Goal: Task Accomplishment & Management: Use online tool/utility

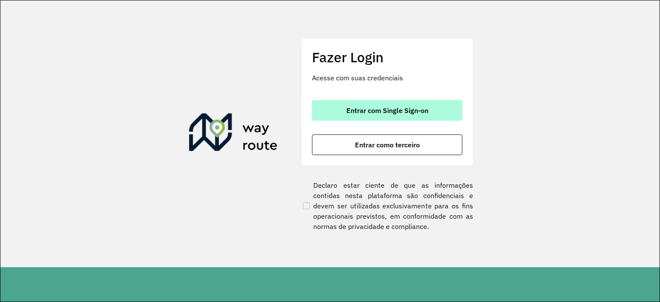
click at [353, 108] on span "Entrar com Single Sign-on" at bounding box center [387, 110] width 82 height 7
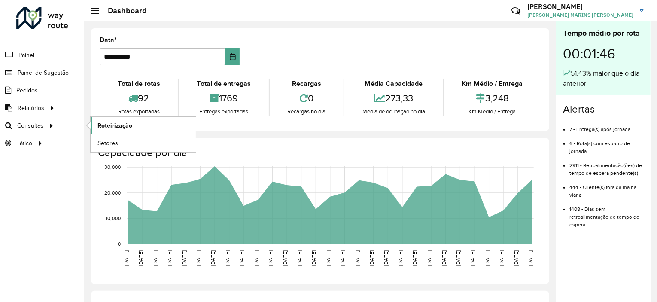
click at [110, 128] on span "Roteirização" at bounding box center [115, 125] width 35 height 9
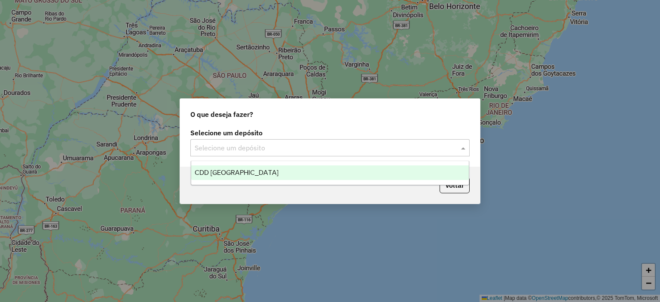
click at [426, 149] on input "text" at bounding box center [321, 148] width 253 height 10
click at [330, 170] on div "CDD [GEOGRAPHIC_DATA]" at bounding box center [330, 172] width 278 height 15
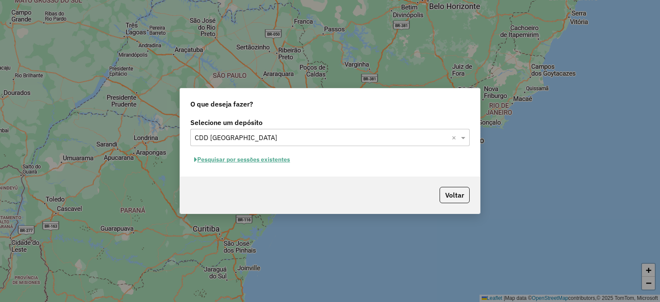
click at [244, 159] on button "Pesquisar por sessões existentes" at bounding box center [242, 159] width 104 height 13
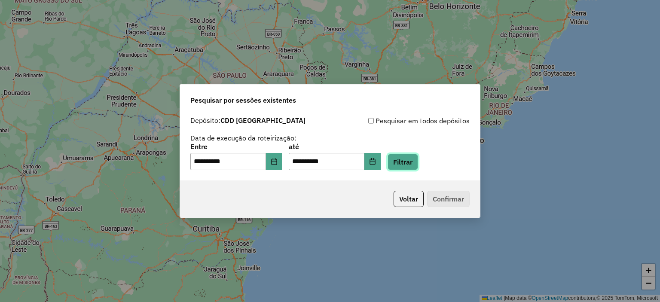
click at [412, 161] on button "Filtrar" at bounding box center [402, 162] width 30 height 16
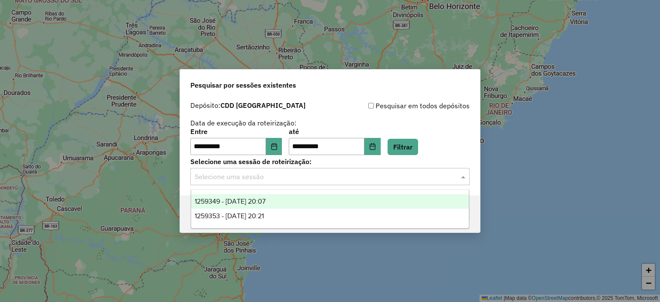
click at [330, 181] on input "text" at bounding box center [321, 177] width 253 height 10
click at [282, 205] on div "1259349 - [DATE] 20:07" at bounding box center [330, 201] width 278 height 15
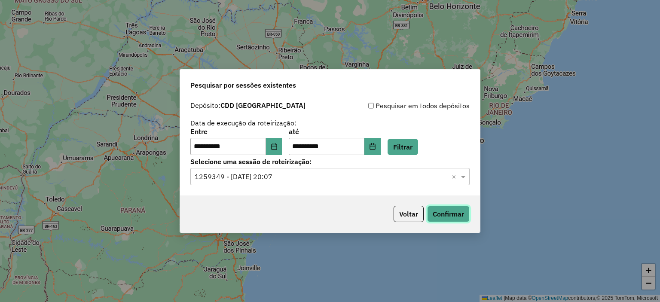
click at [453, 218] on button "Confirmar" at bounding box center [448, 214] width 43 height 16
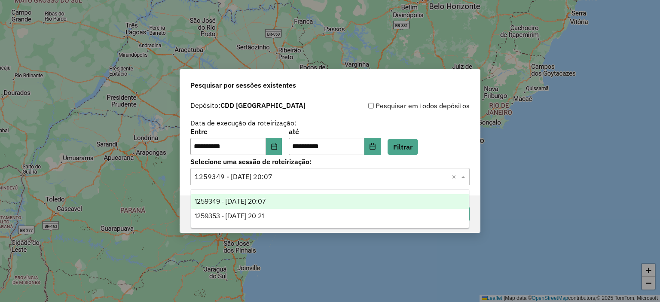
click at [345, 180] on input "text" at bounding box center [321, 177] width 253 height 10
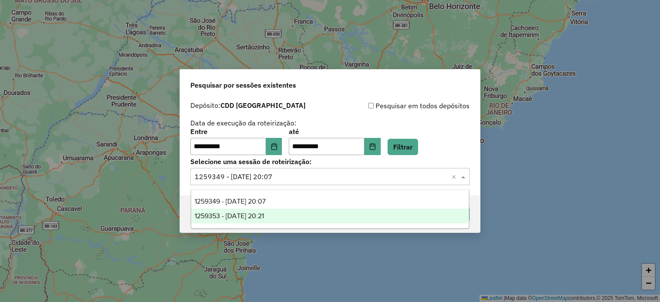
click at [290, 216] on div "1259353 - [DATE] 20:21" at bounding box center [330, 216] width 278 height 15
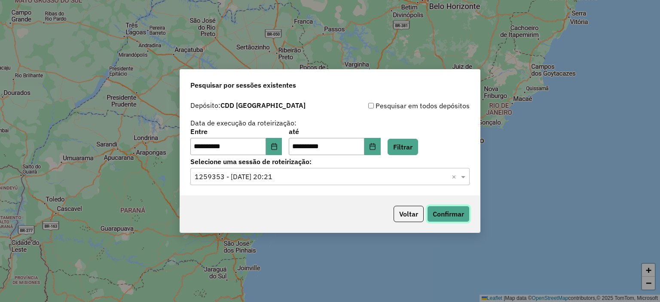
click at [445, 213] on button "Confirmar" at bounding box center [448, 214] width 43 height 16
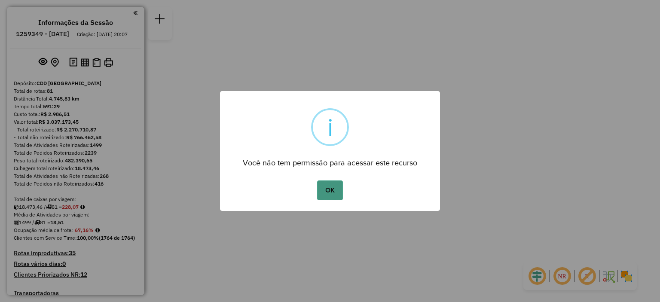
click at [332, 185] on button "OK" at bounding box center [329, 190] width 25 height 20
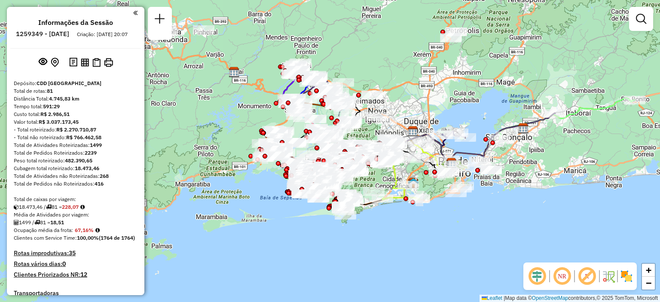
scroll to position [4019, 0]
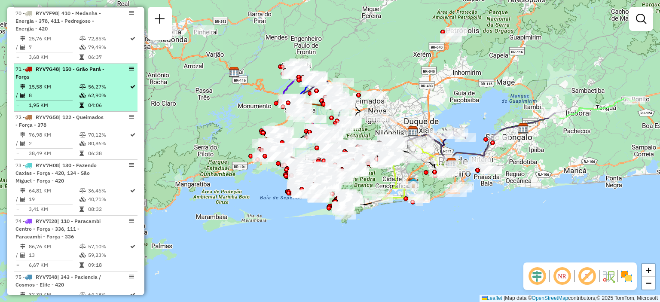
click at [71, 82] on td "15,58 KM" at bounding box center [53, 86] width 51 height 9
select select "**********"
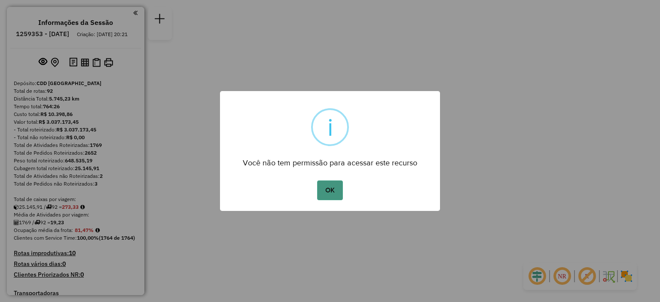
click at [331, 187] on button "OK" at bounding box center [329, 190] width 25 height 20
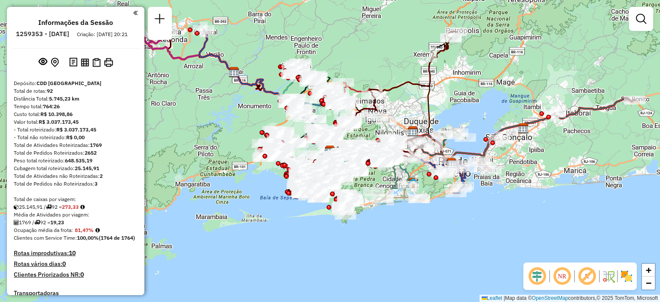
scroll to position [3094, 0]
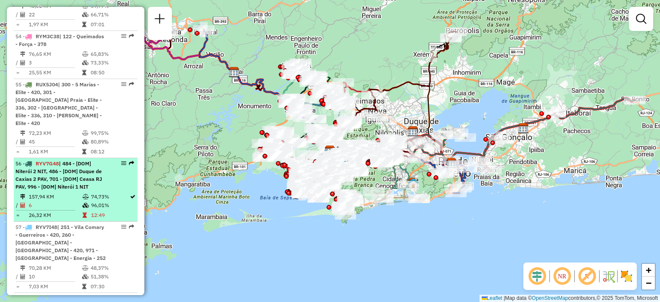
click at [61, 168] on span "| 484 - [DOM] Niterói 2 NIT, 486 - [DOM] Duque de Caxias 2 PAV, 701 - [DOM] Cea…" at bounding box center [58, 175] width 87 height 30
select select "**********"
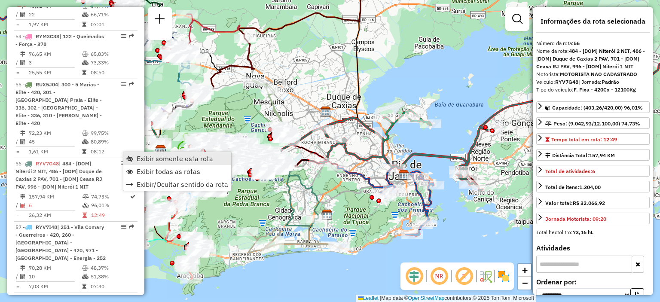
click at [163, 156] on span "Exibir somente esta rota" at bounding box center [175, 158] width 76 height 7
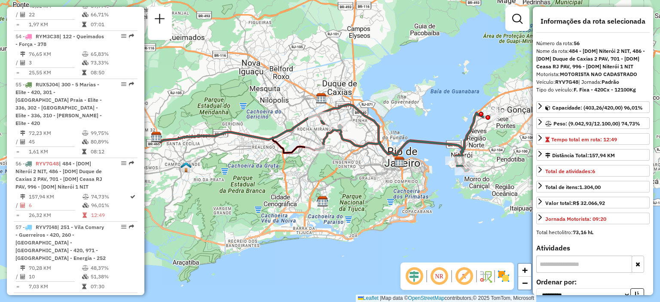
drag, startPoint x: 259, startPoint y: 190, endPoint x: 227, endPoint y: 181, distance: 33.9
click at [227, 181] on div "Janela de atendimento Grade de atendimento Capacidade Transportadoras Veículos …" at bounding box center [330, 151] width 660 height 302
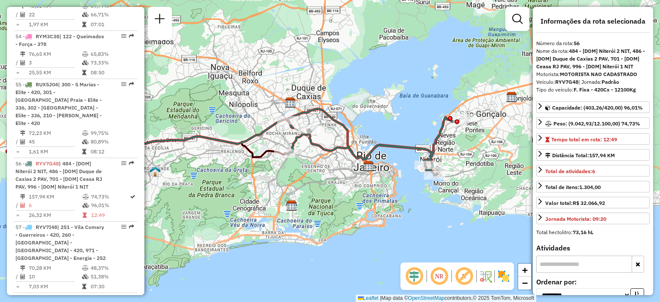
drag, startPoint x: 406, startPoint y: 162, endPoint x: 323, endPoint y: 190, distance: 88.2
click at [323, 190] on div "Janela de atendimento Grade de atendimento Capacidade Transportadoras Veículos …" at bounding box center [330, 151] width 660 height 302
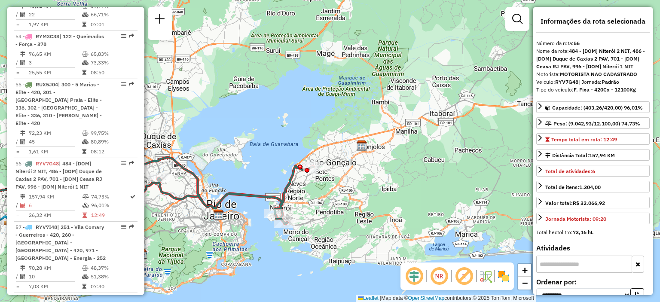
drag, startPoint x: 381, startPoint y: 165, endPoint x: 416, endPoint y: 125, distance: 53.5
click at [380, 166] on div "Janela de atendimento Grade de atendimento Capacidade Transportadoras Veículos …" at bounding box center [330, 151] width 660 height 302
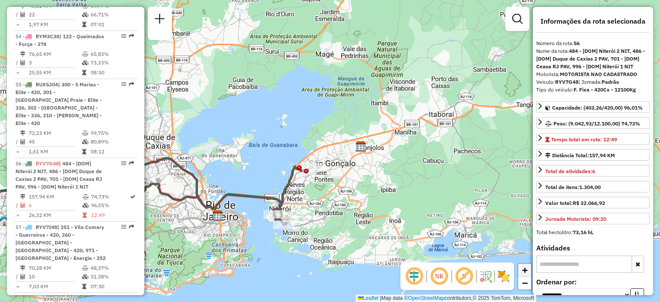
click at [526, 271] on span "+" at bounding box center [525, 270] width 6 height 11
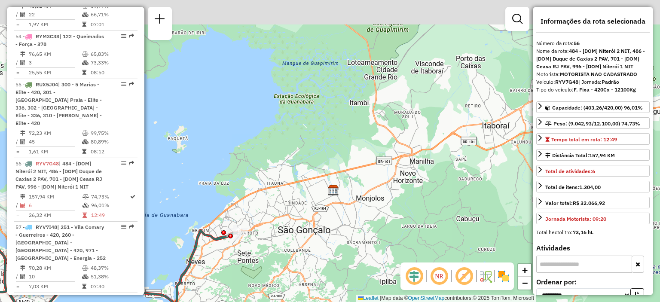
drag, startPoint x: 424, startPoint y: 140, endPoint x: 359, endPoint y: 192, distance: 83.7
click at [359, 192] on div "Janela de atendimento Grade de atendimento Capacidade Transportadoras Veículos …" at bounding box center [330, 151] width 660 height 302
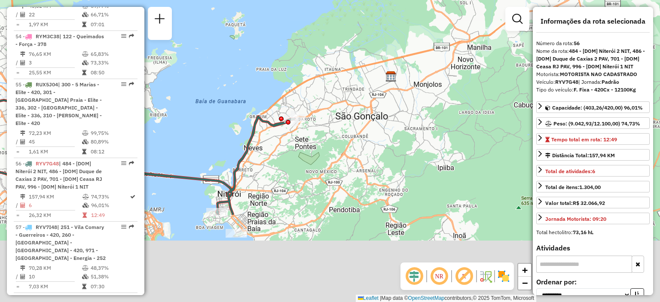
drag, startPoint x: 366, startPoint y: 183, endPoint x: 430, endPoint y: 65, distance: 134.2
click at [430, 65] on div "Janela de atendimento Grade de atendimento Capacidade Transportadoras Veículos …" at bounding box center [330, 151] width 660 height 302
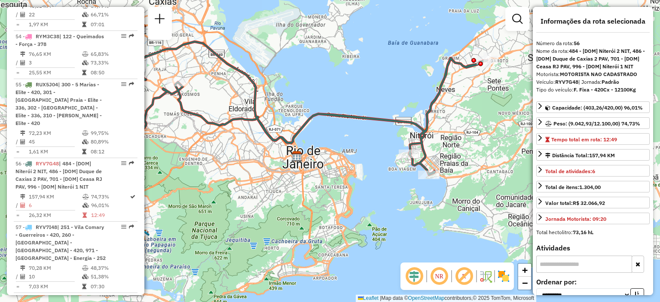
drag, startPoint x: 256, startPoint y: 213, endPoint x: 308, endPoint y: 165, distance: 70.8
click at [454, 154] on div "Janela de atendimento Grade de atendimento Capacidade Transportadoras Veículos …" at bounding box center [330, 151] width 660 height 302
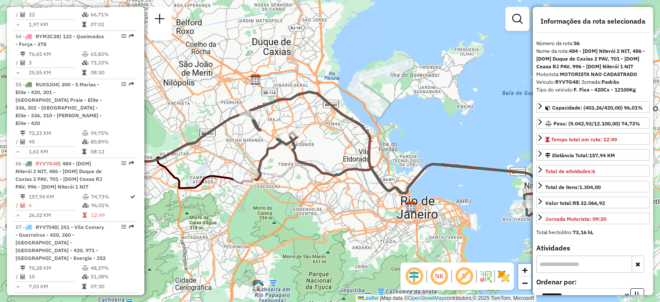
drag, startPoint x: 238, startPoint y: 159, endPoint x: 338, endPoint y: 209, distance: 111.6
click at [338, 209] on div "Janela de atendimento Grade de atendimento Capacidade Transportadoras Veículos …" at bounding box center [330, 151] width 660 height 302
click at [526, 272] on span "+" at bounding box center [525, 270] width 6 height 11
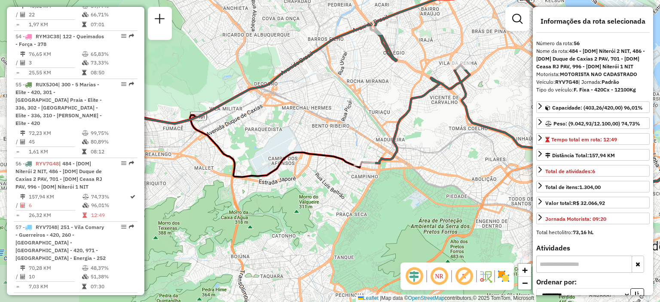
drag, startPoint x: 211, startPoint y: 229, endPoint x: 417, endPoint y: 180, distance: 211.8
click at [417, 180] on div "Janela de atendimento Grade de atendimento Capacidade Transportadoras Veículos …" at bounding box center [330, 151] width 660 height 302
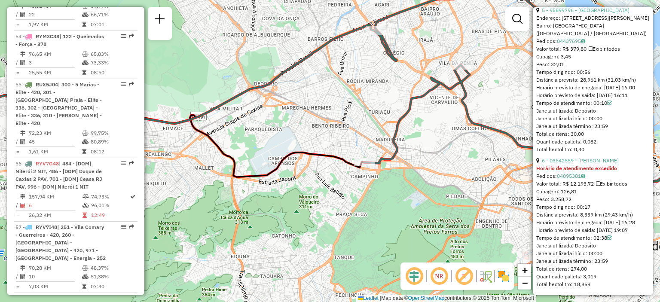
scroll to position [951, 0]
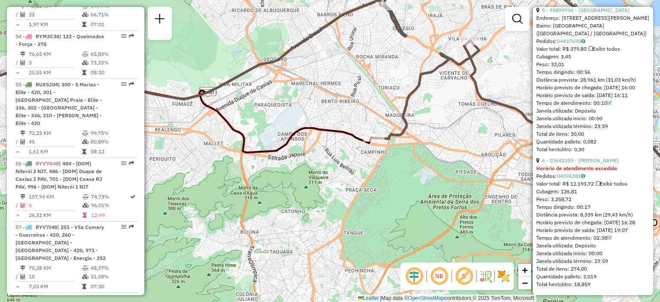
drag, startPoint x: 357, startPoint y: 198, endPoint x: 366, endPoint y: 173, distance: 26.6
click at [366, 173] on div "Janela de atendimento Grade de atendimento Capacidade Transportadoras Veículos …" at bounding box center [330, 151] width 660 height 302
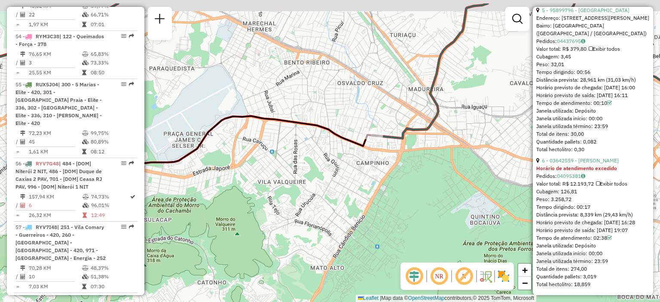
drag, startPoint x: 366, startPoint y: 149, endPoint x: 354, endPoint y: 191, distance: 42.8
click at [354, 191] on div "Janela de atendimento Grade de atendimento Capacidade Transportadoras Veículos …" at bounding box center [330, 151] width 660 height 302
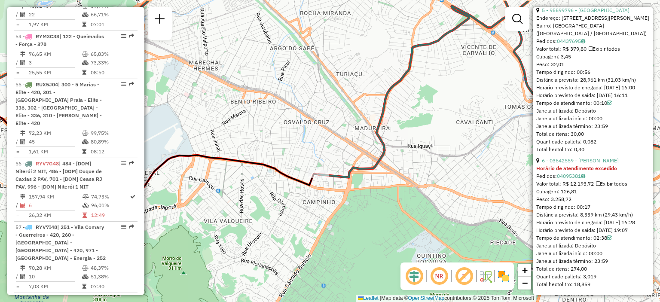
drag, startPoint x: 410, startPoint y: 179, endPoint x: 359, endPoint y: 210, distance: 60.2
click at [359, 210] on div "Janela de atendimento Grade de atendimento Capacidade Transportadoras Veículos …" at bounding box center [330, 151] width 660 height 302
